Goal: Task Accomplishment & Management: Use online tool/utility

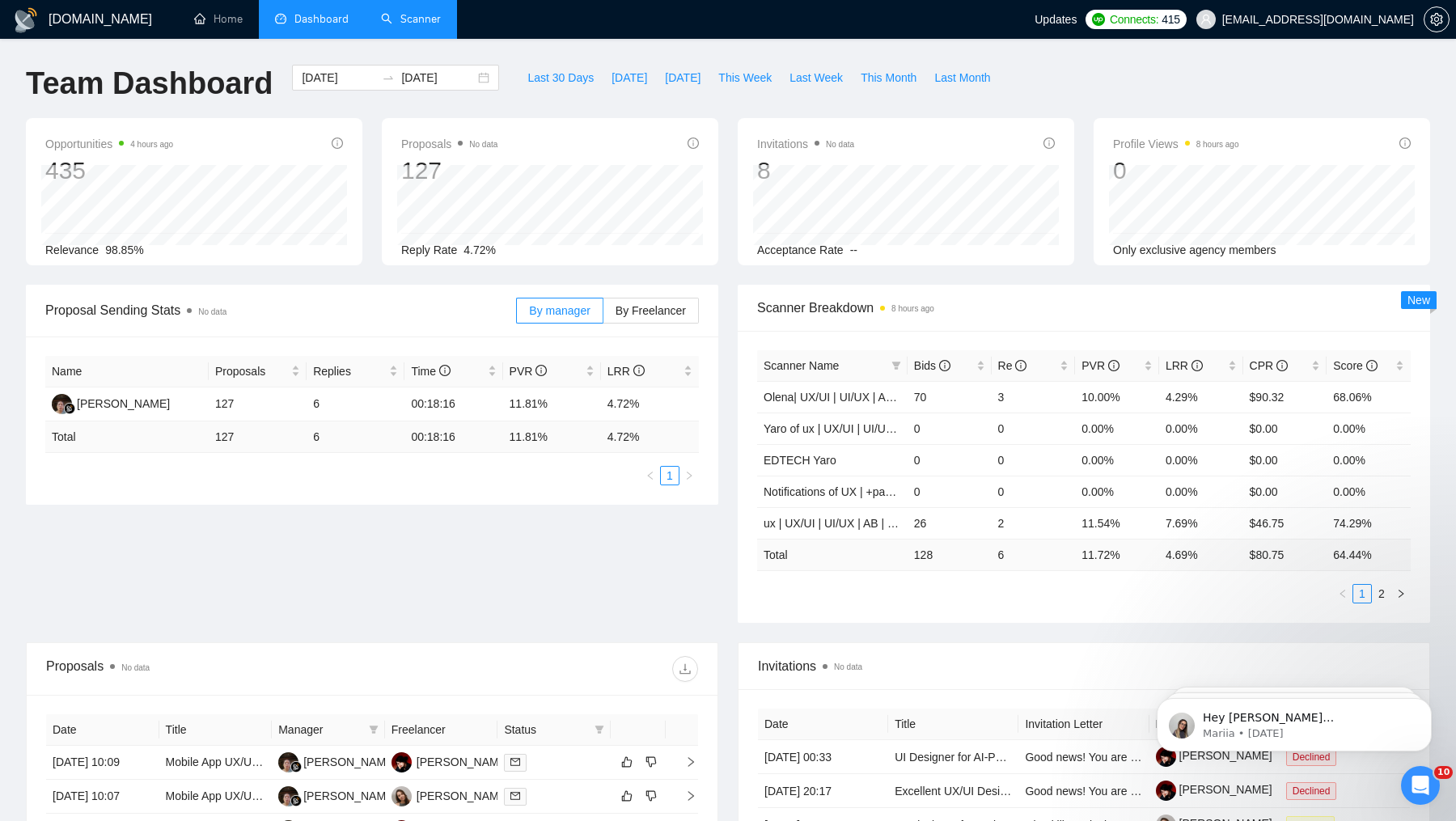
click at [413, 20] on link "Scanner" at bounding box center [411, 18] width 60 height 14
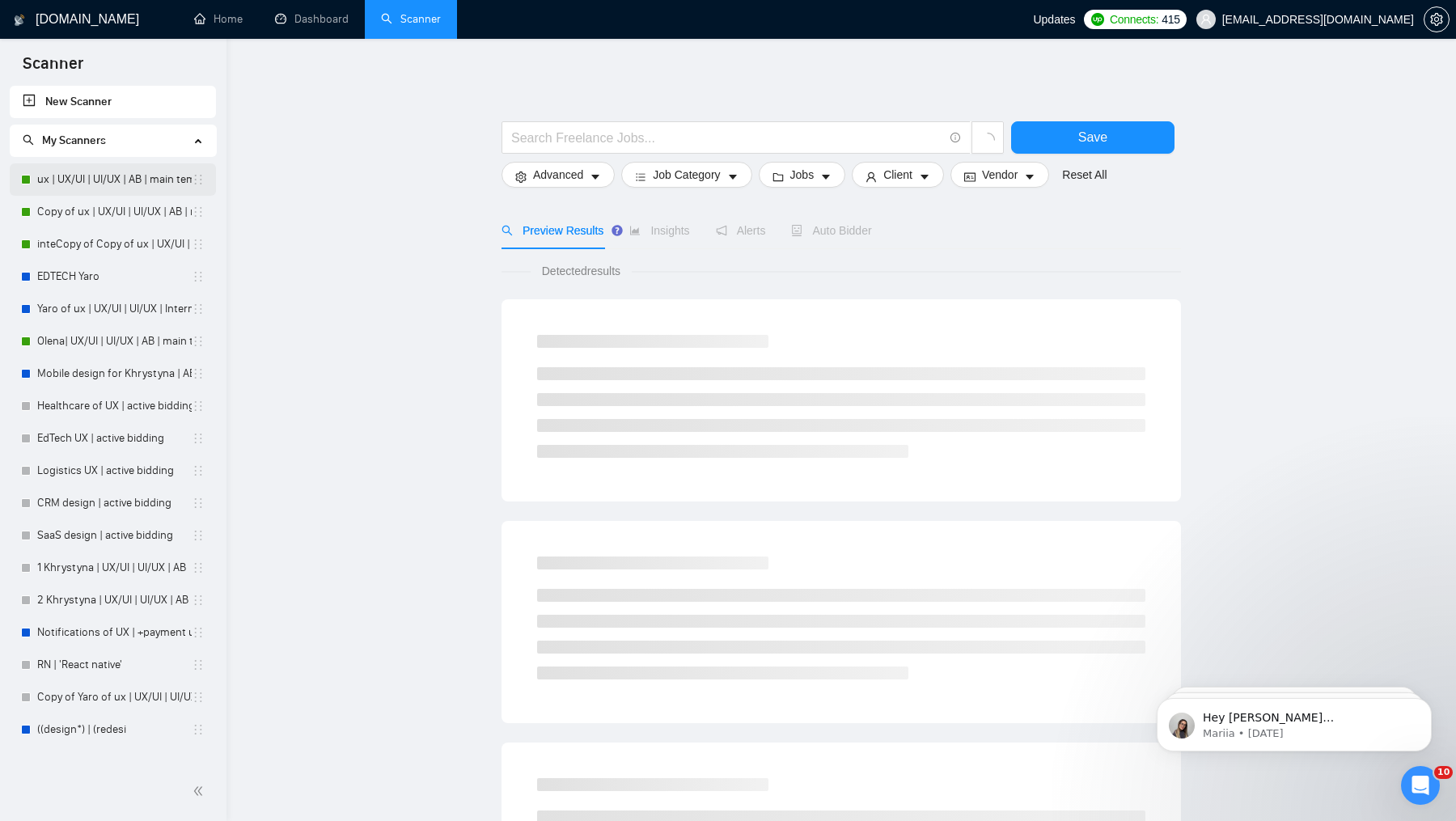
click at [127, 181] on link "ux | UX/UI | UI/UX | AB | main template" at bounding box center [114, 180] width 154 height 32
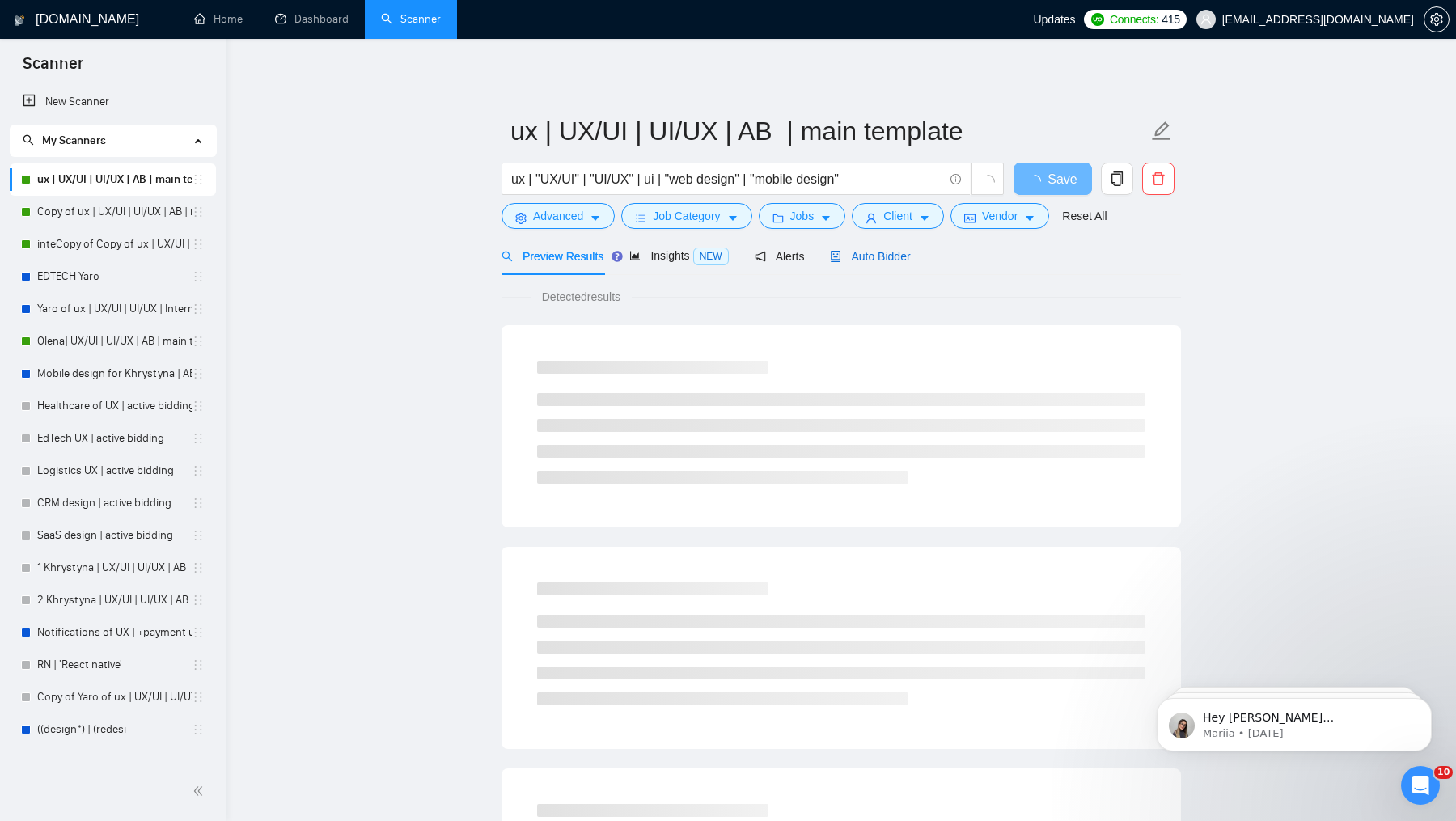
click at [886, 262] on span "Auto Bidder" at bounding box center [870, 256] width 80 height 13
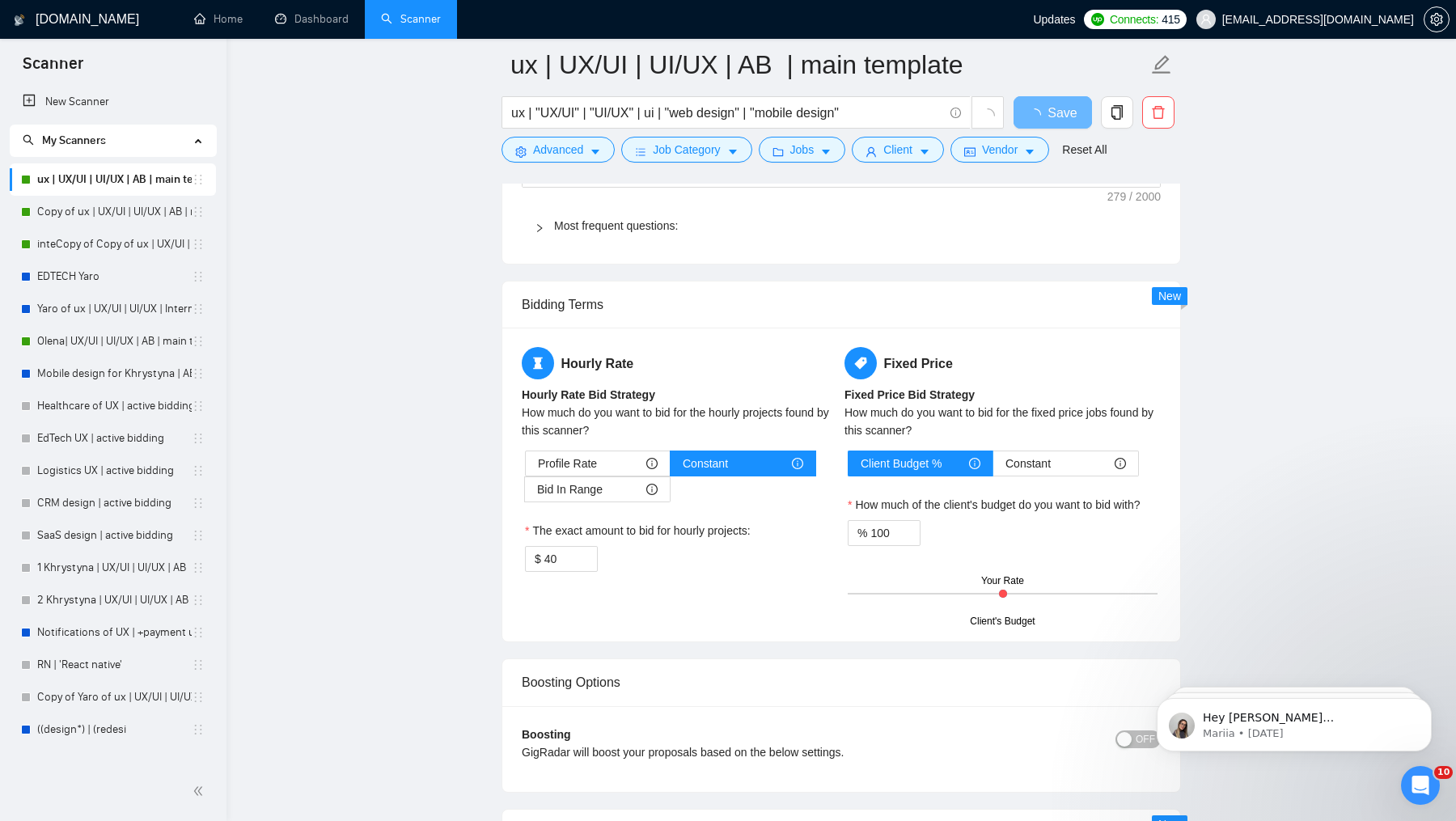
scroll to position [2472, 0]
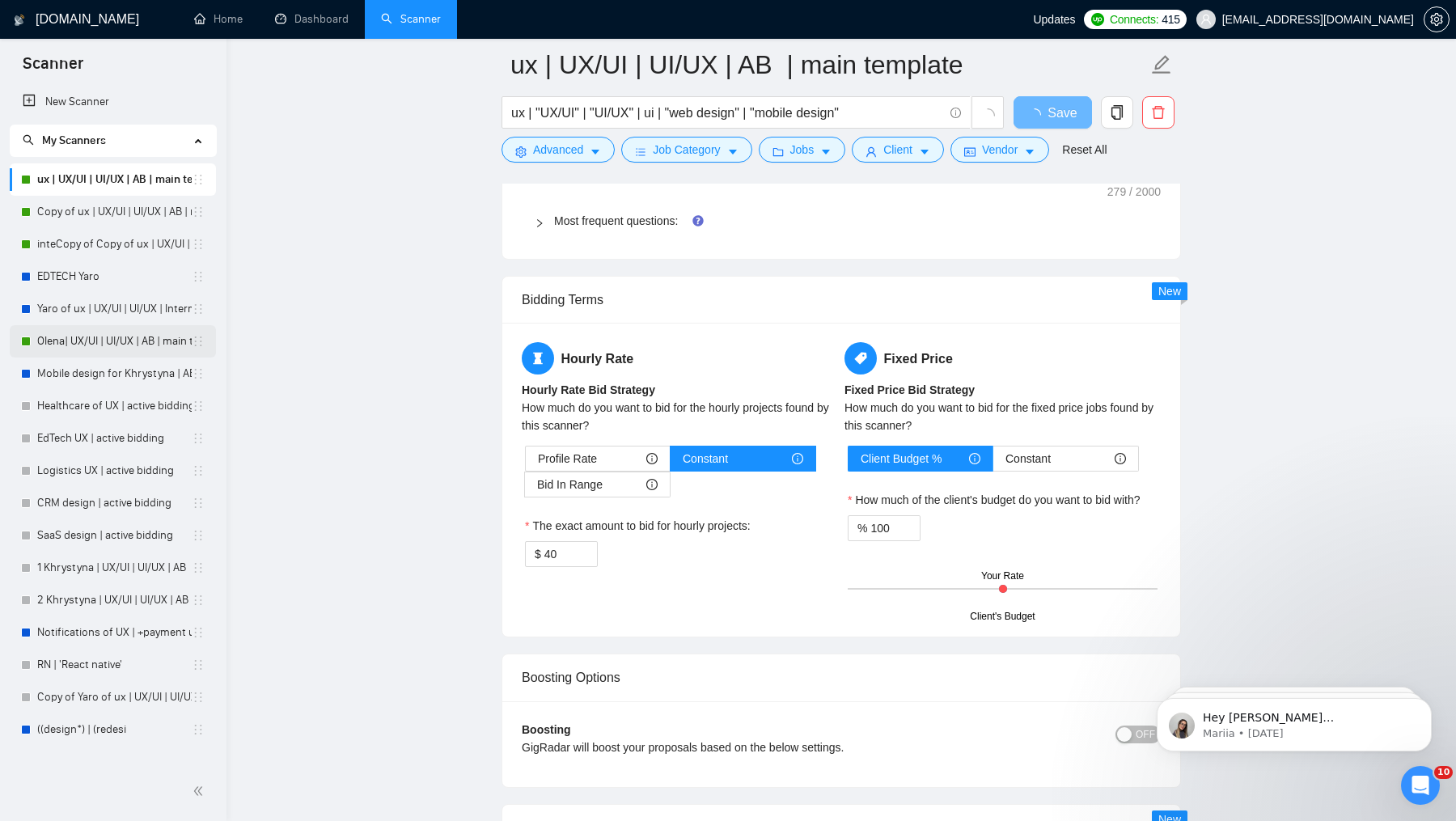
click at [73, 349] on link "Olena| UX/UI | UI/UX | AB | main template" at bounding box center [114, 341] width 154 height 32
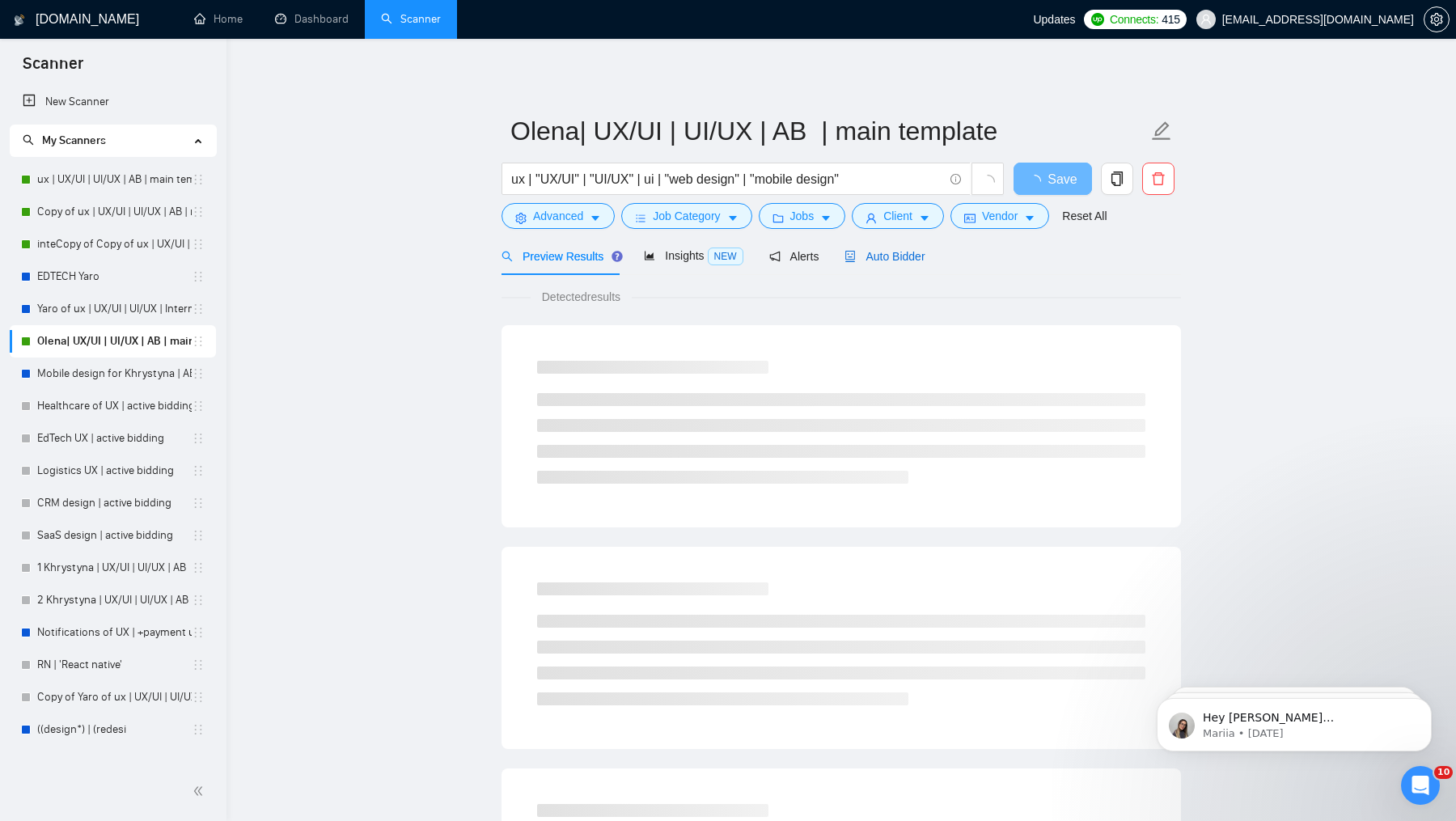
click at [882, 262] on span "Auto Bidder" at bounding box center [885, 256] width 80 height 13
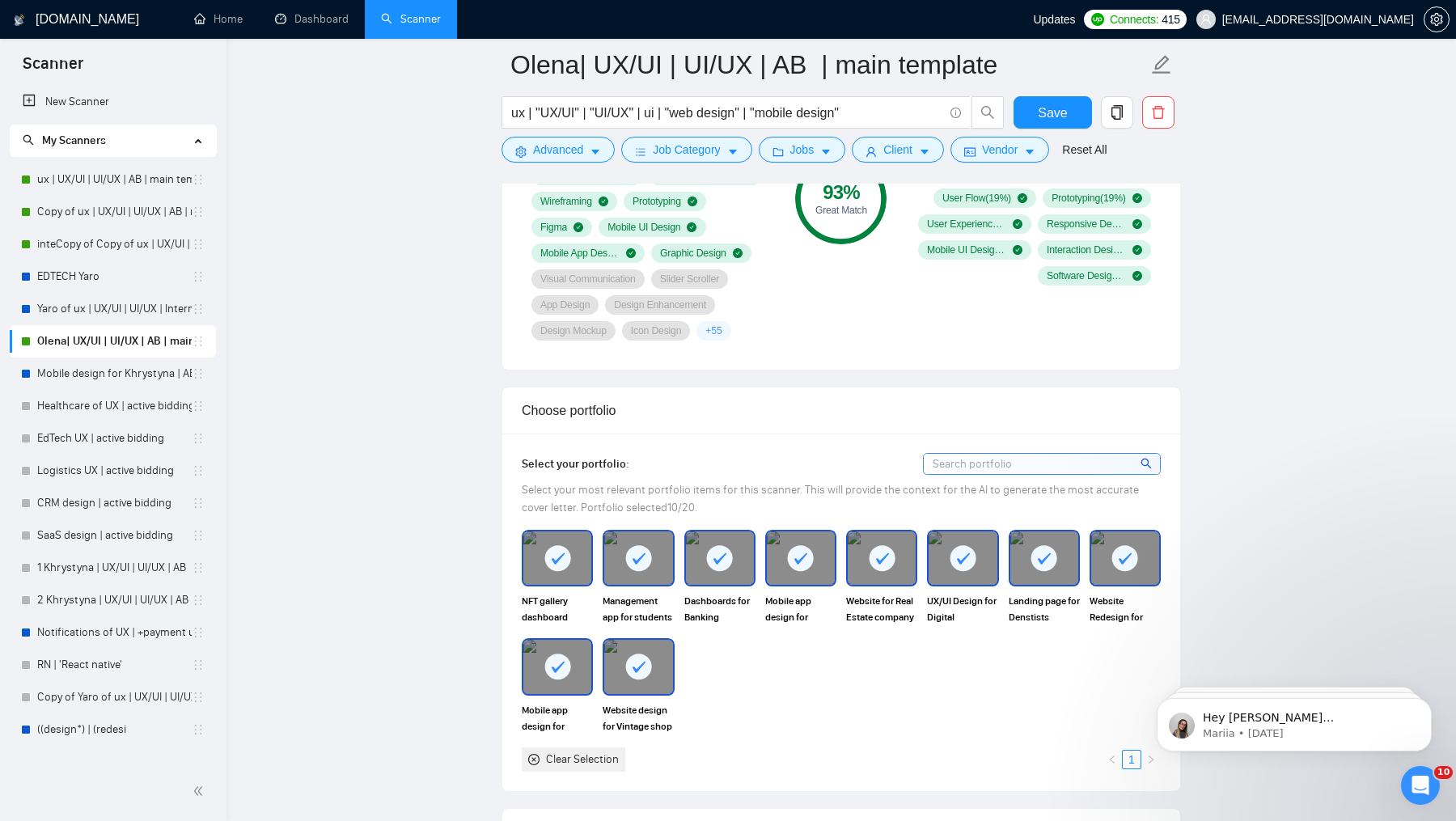
scroll to position [697, 0]
